Goal: Task Accomplishment & Management: Manage account settings

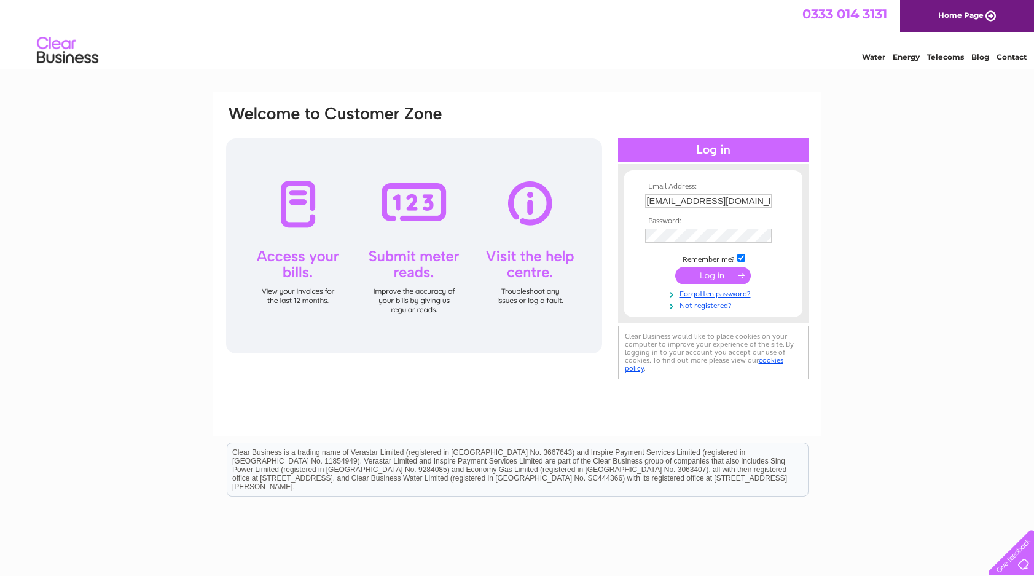
click at [701, 274] on input "submit" at bounding box center [713, 275] width 76 height 17
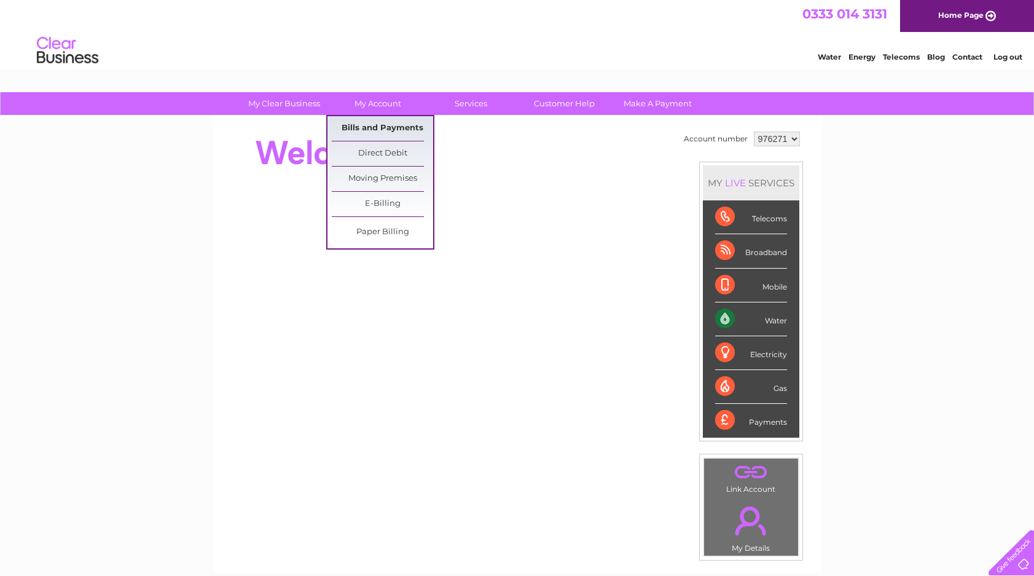
click at [375, 127] on link "Bills and Payments" at bounding box center [382, 128] width 101 height 25
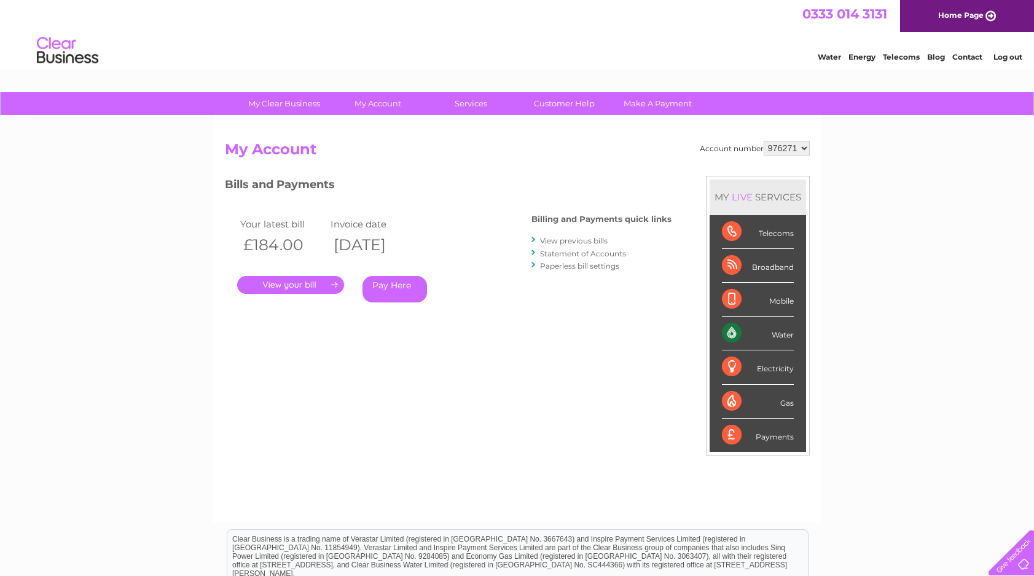
click at [297, 283] on link "." at bounding box center [290, 285] width 107 height 18
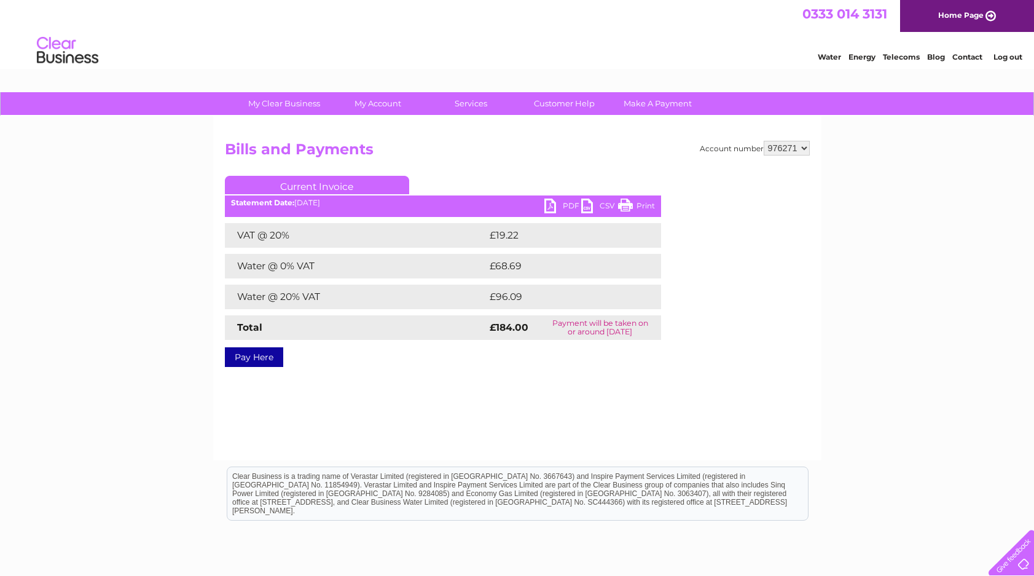
click at [550, 204] on link "PDF" at bounding box center [562, 207] width 37 height 18
click at [764, 141] on select "976271 976273" at bounding box center [787, 148] width 46 height 15
select select "976273"
click option "976273" at bounding box center [0, 0] width 0 height 0
click at [552, 210] on link "PDF" at bounding box center [562, 207] width 37 height 18
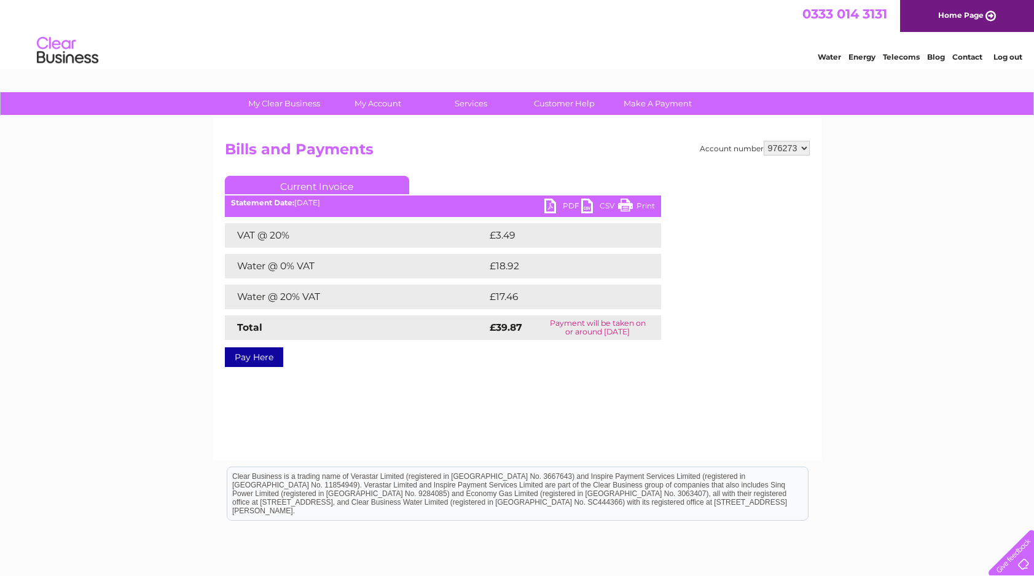
click at [1008, 57] on link "Log out" at bounding box center [1007, 56] width 29 height 9
